Goal: Information Seeking & Learning: Learn about a topic

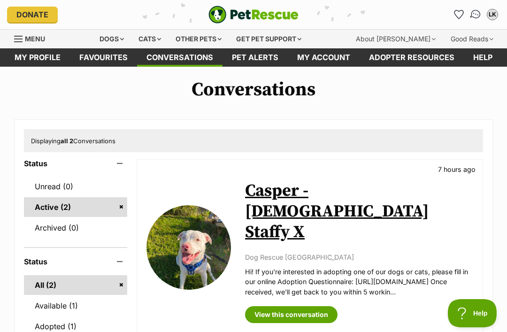
click at [468, 13] on link "Conversations" at bounding box center [474, 14] width 19 height 19
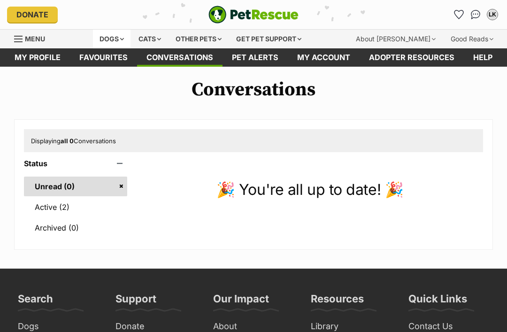
click at [120, 40] on div "Dogs" at bounding box center [112, 39] width 38 height 19
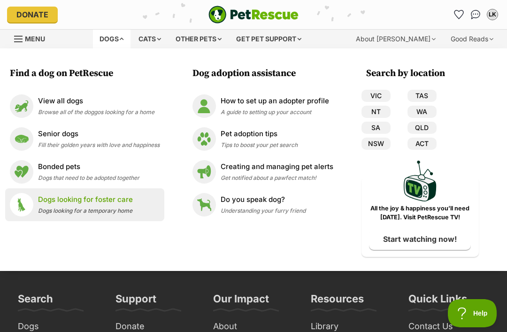
click at [120, 200] on p "Dogs looking for foster care" at bounding box center [85, 199] width 95 height 11
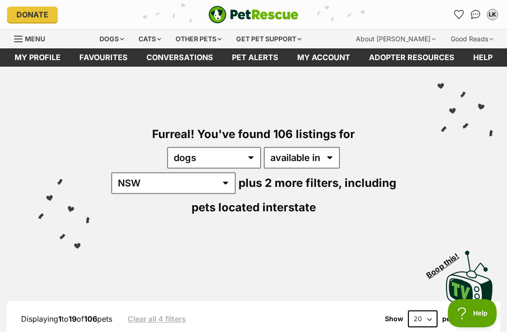
select select "disabled"
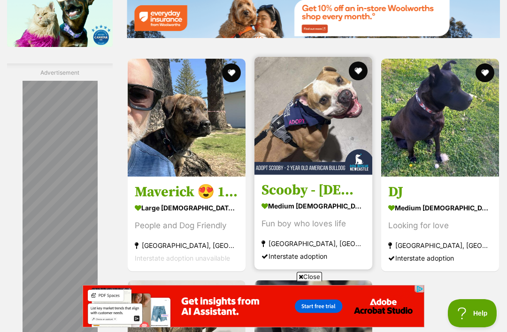
click at [305, 199] on h3 "Scooby - 2 Year Old American Bulldog" at bounding box center [313, 190] width 104 height 18
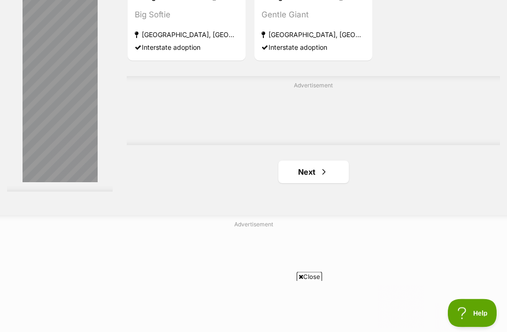
scroll to position [1982, 0]
click at [299, 183] on link "Next" at bounding box center [313, 171] width 70 height 23
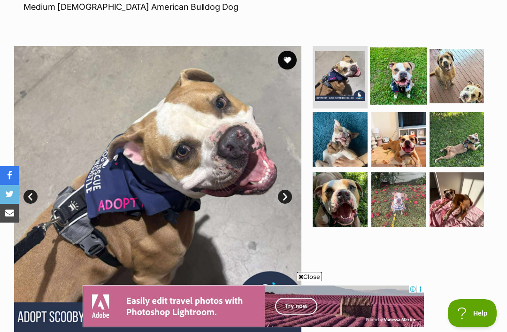
click at [407, 60] on img at bounding box center [398, 75] width 57 height 57
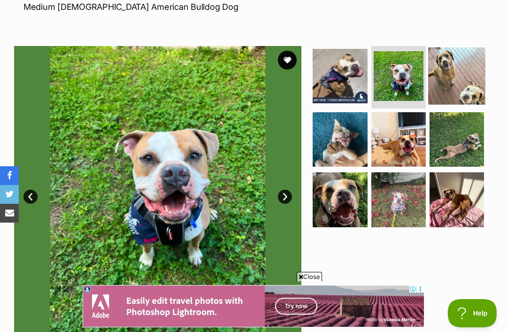
click at [464, 57] on img at bounding box center [456, 75] width 57 height 57
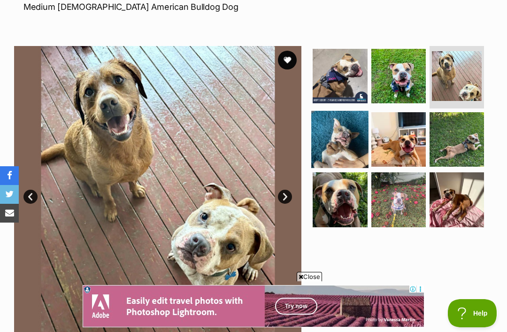
click at [358, 122] on img at bounding box center [339, 139] width 57 height 57
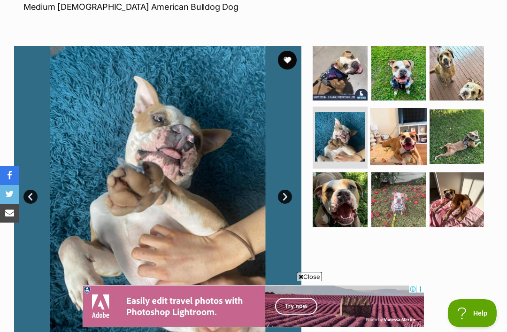
click at [409, 120] on img at bounding box center [398, 136] width 57 height 57
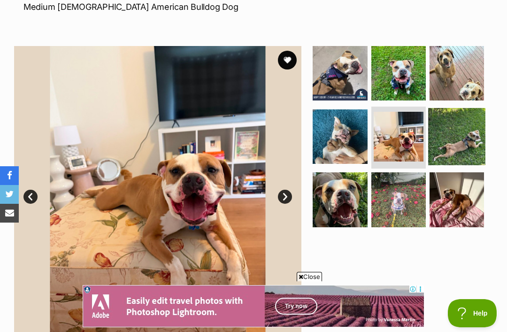
click at [464, 117] on img at bounding box center [456, 136] width 57 height 57
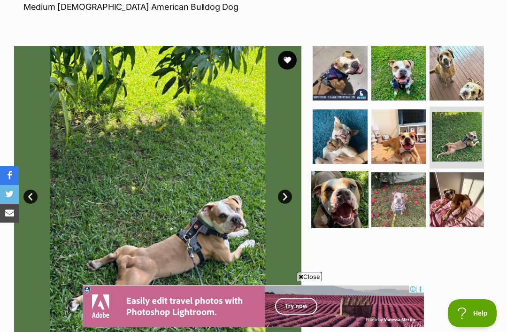
click at [348, 187] on img at bounding box center [339, 199] width 57 height 57
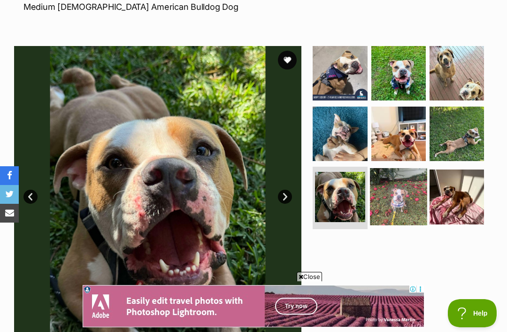
click at [407, 182] on img at bounding box center [398, 196] width 57 height 57
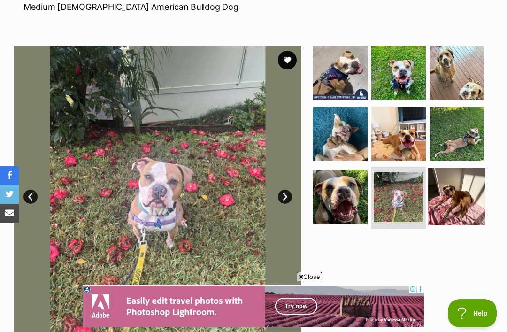
click at [462, 176] on img at bounding box center [456, 196] width 57 height 57
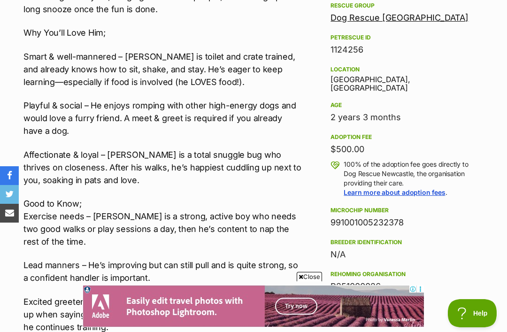
scroll to position [674, 0]
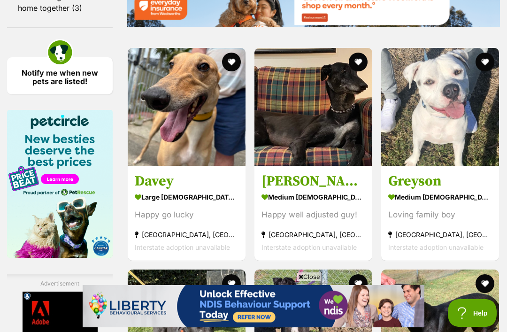
scroll to position [1340, 0]
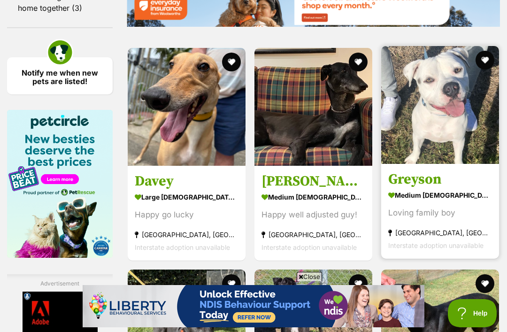
click at [442, 164] on img at bounding box center [440, 105] width 118 height 118
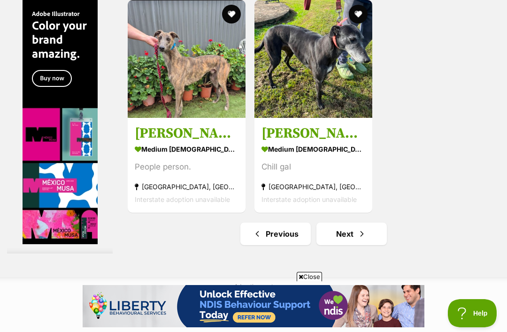
scroll to position [1929, 0]
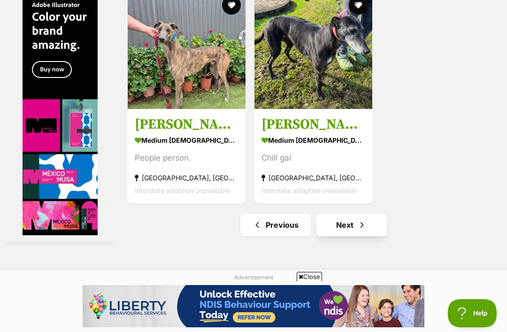
click at [333, 235] on link "Next" at bounding box center [351, 224] width 70 height 23
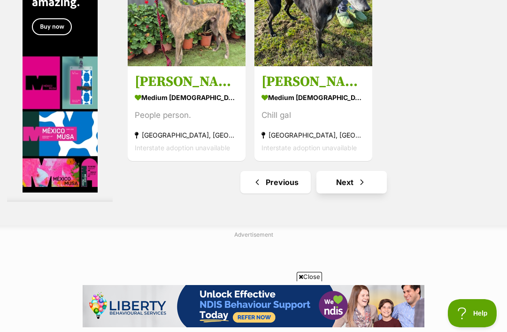
click at [337, 193] on link "Next" at bounding box center [351, 182] width 70 height 23
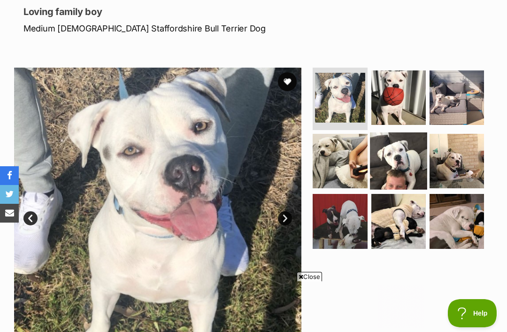
click at [404, 168] on img at bounding box center [398, 160] width 57 height 57
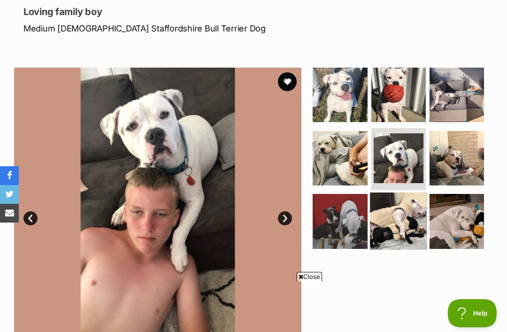
click at [401, 214] on img at bounding box center [398, 220] width 57 height 57
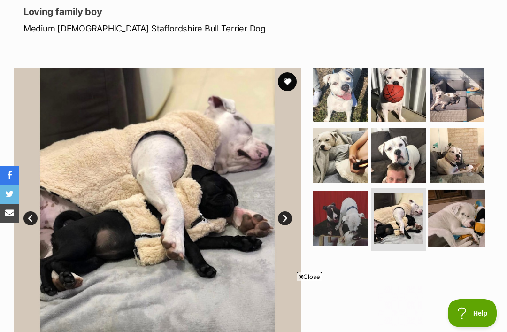
click at [469, 209] on img at bounding box center [456, 218] width 57 height 57
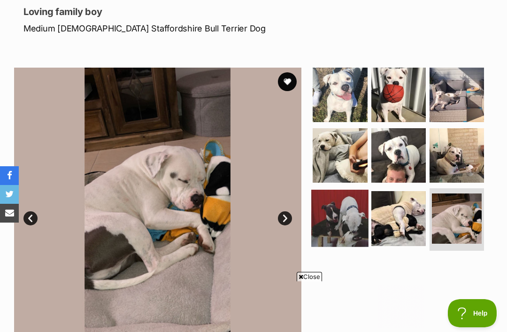
click at [340, 221] on img at bounding box center [339, 218] width 57 height 57
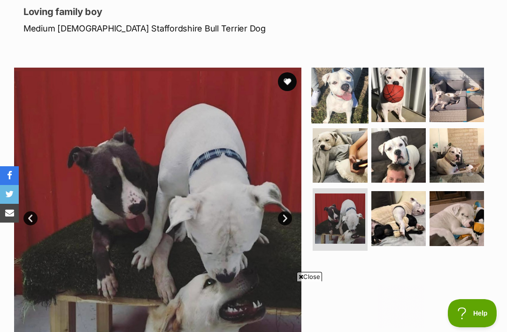
click at [339, 109] on img at bounding box center [339, 94] width 57 height 57
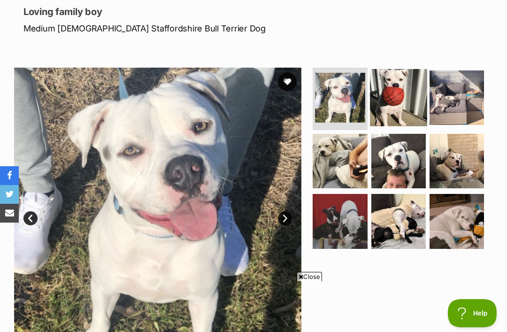
click at [401, 100] on img at bounding box center [398, 97] width 57 height 57
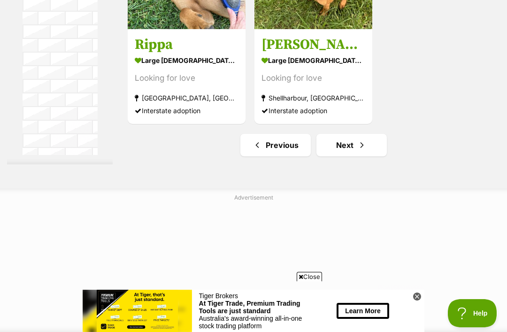
scroll to position [2218, 0]
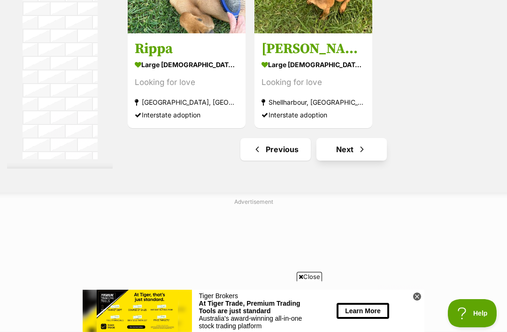
click at [357, 155] on span "Next page" at bounding box center [361, 149] width 9 height 11
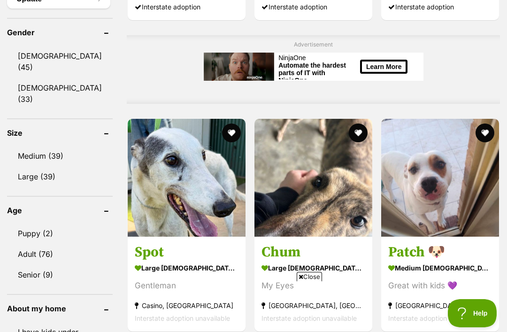
scroll to position [741, 0]
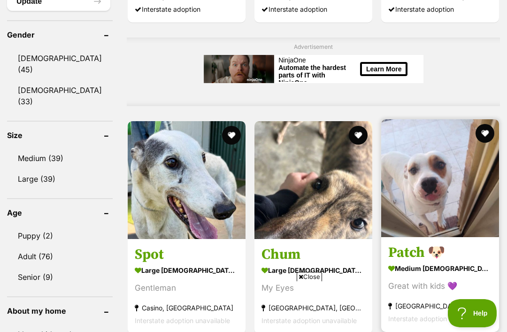
click at [443, 247] on link "Patch 🐶 medium male Dog Great with kids 💜 Gorokan, NSW Interstate adoption unav…" at bounding box center [440, 284] width 118 height 95
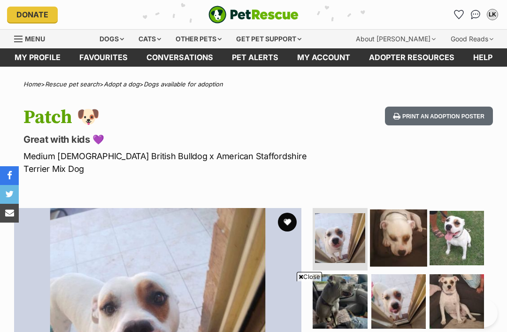
scroll to position [91, 0]
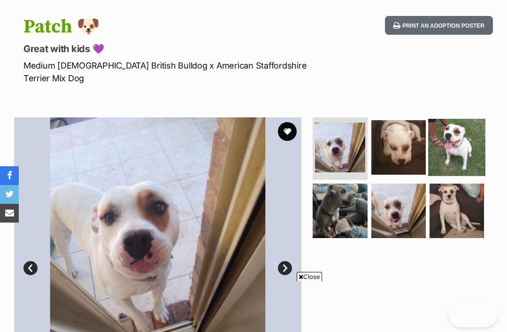
click at [458, 142] on img at bounding box center [456, 147] width 57 height 57
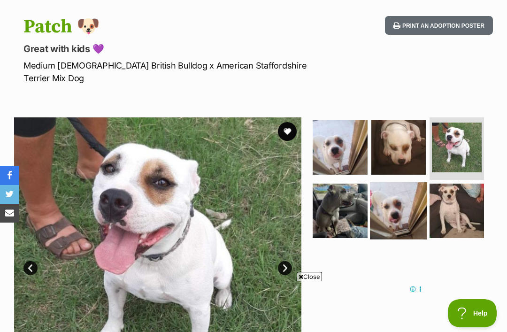
scroll to position [0, 0]
click at [402, 202] on img at bounding box center [398, 210] width 57 height 57
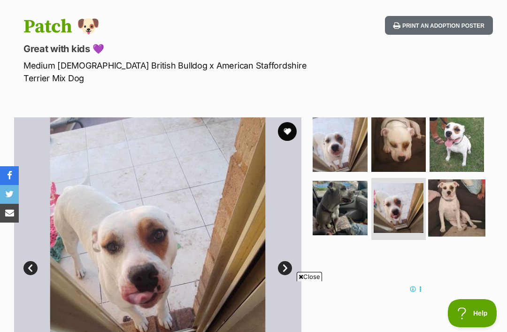
click at [458, 183] on img at bounding box center [456, 207] width 57 height 57
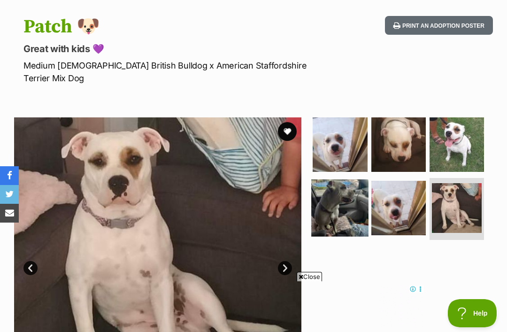
click at [342, 197] on img at bounding box center [339, 207] width 57 height 57
